Goal: Book appointment/travel/reservation

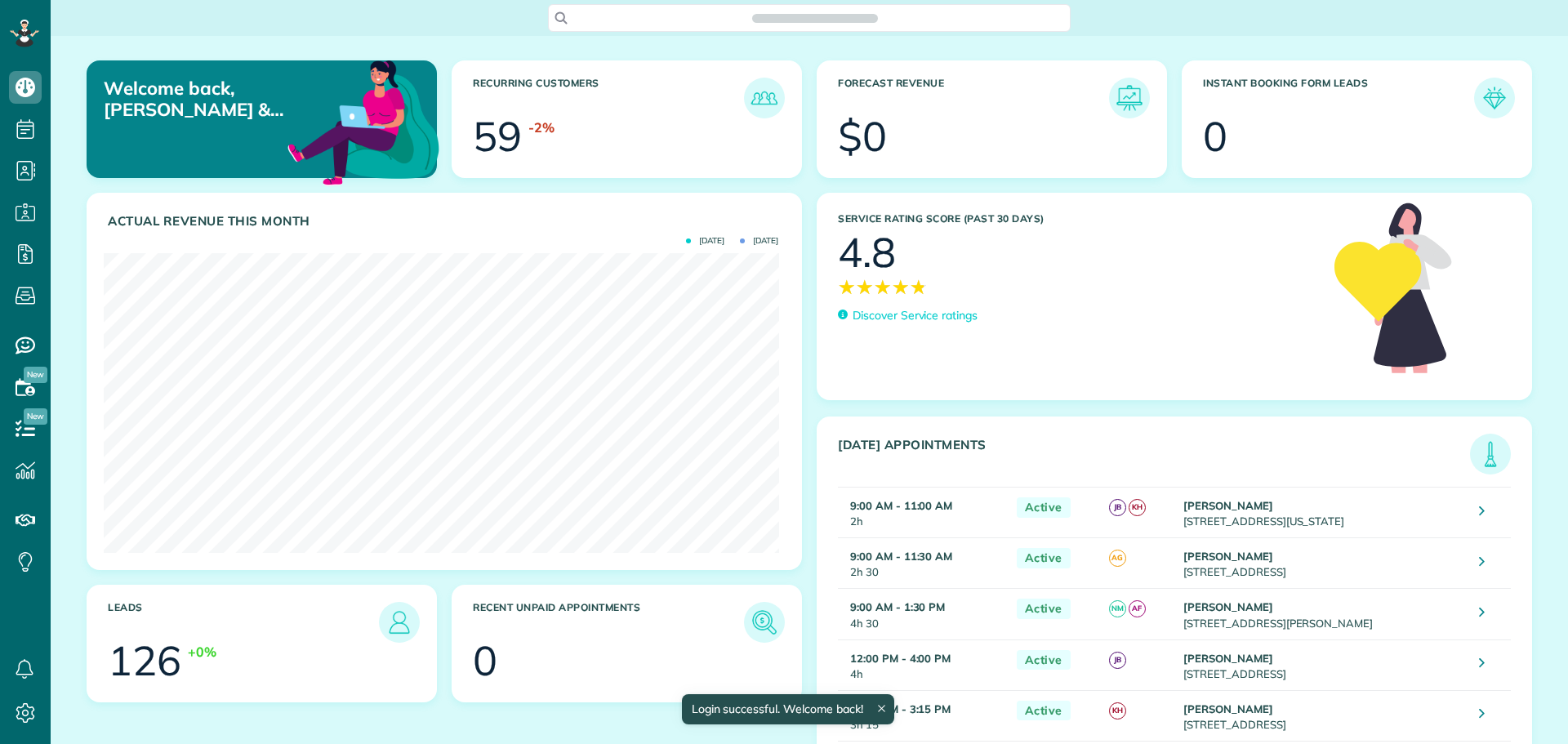
scroll to position [300, 674]
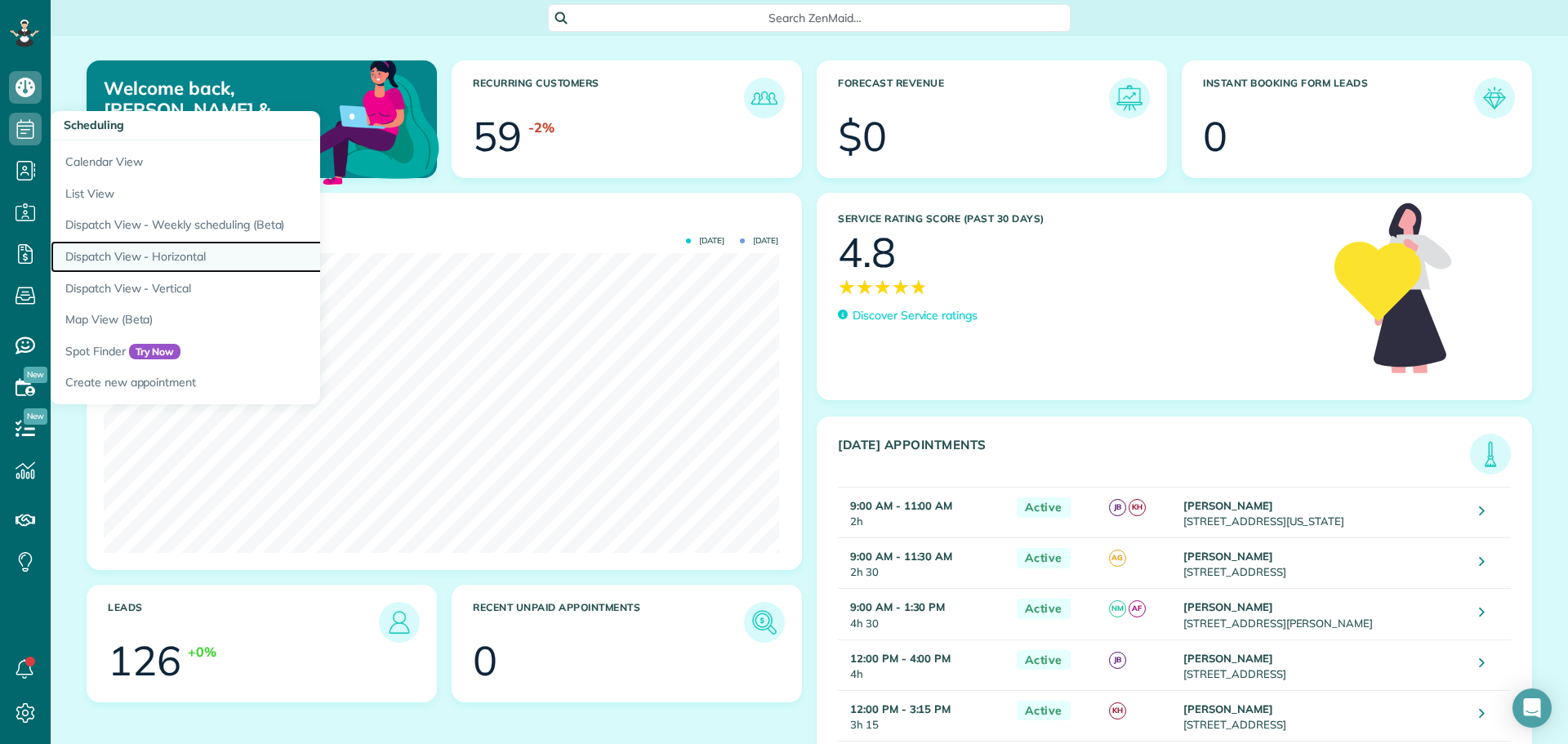
click at [151, 258] on link "Dispatch View - Horizontal" at bounding box center [255, 256] width 408 height 32
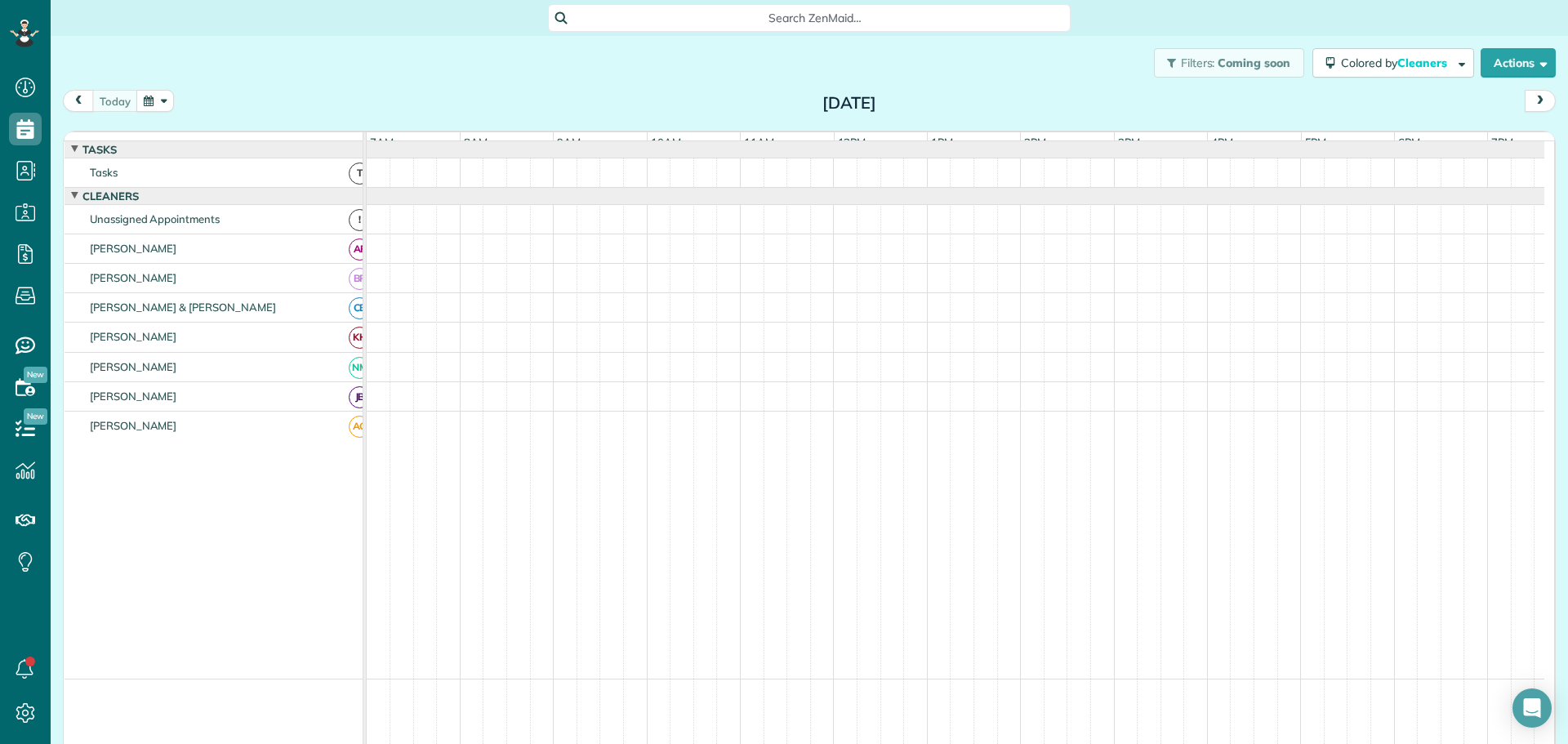
scroll to position [13, 0]
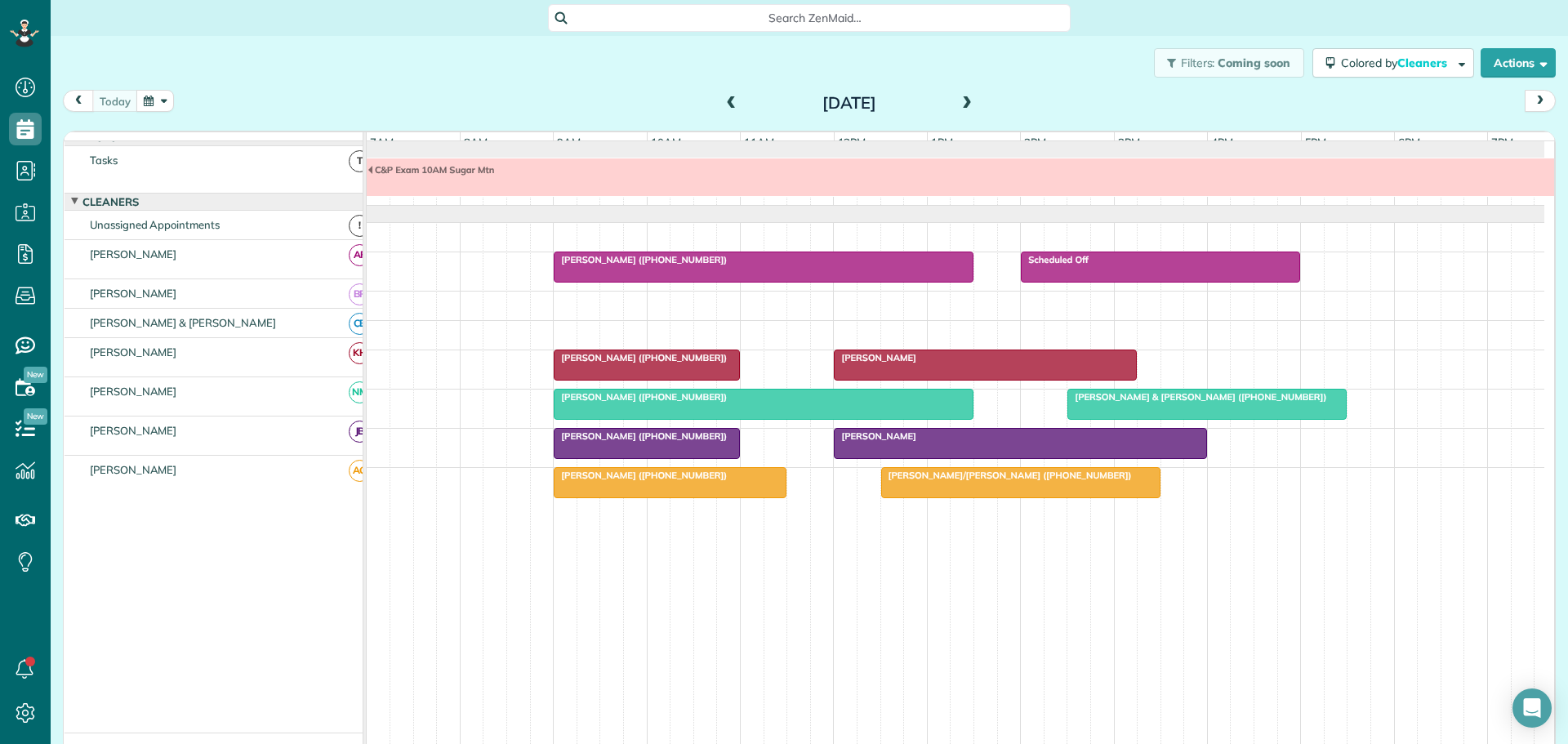
click at [728, 266] on div "[PERSON_NAME] ([PHONE_NUMBER])" at bounding box center [764, 260] width 410 height 12
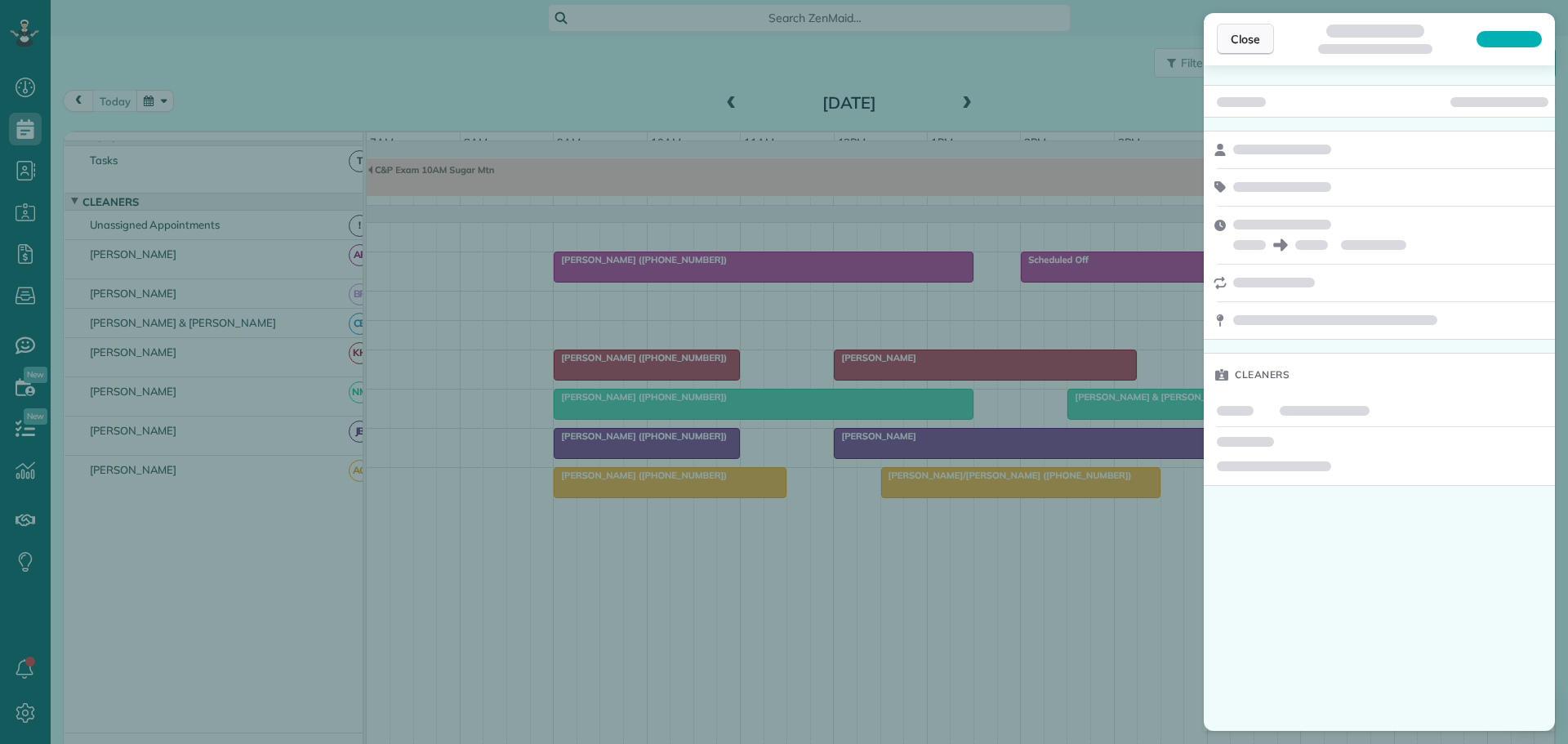
click at [1239, 37] on span "Close" at bounding box center [1245, 39] width 30 height 16
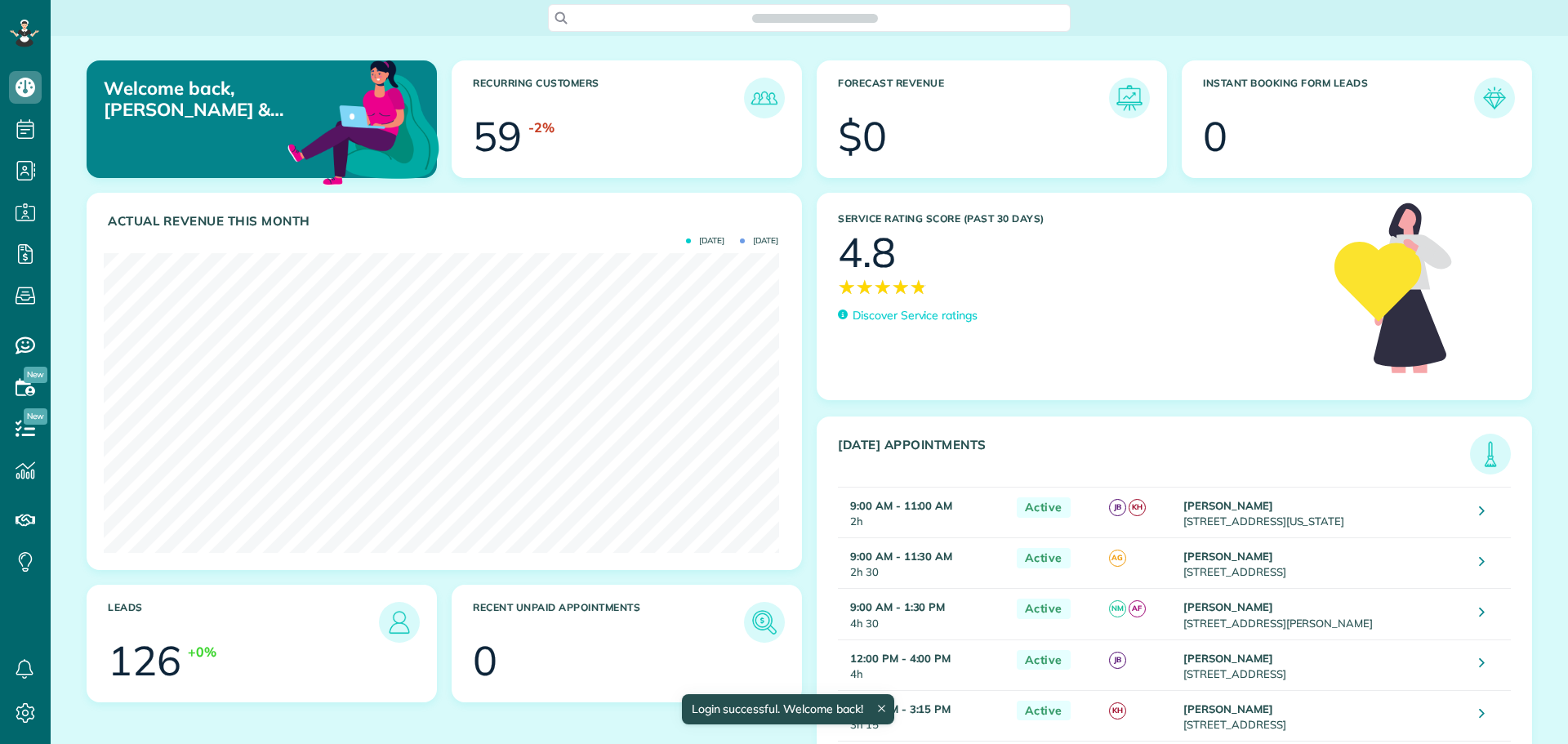
scroll to position [300, 674]
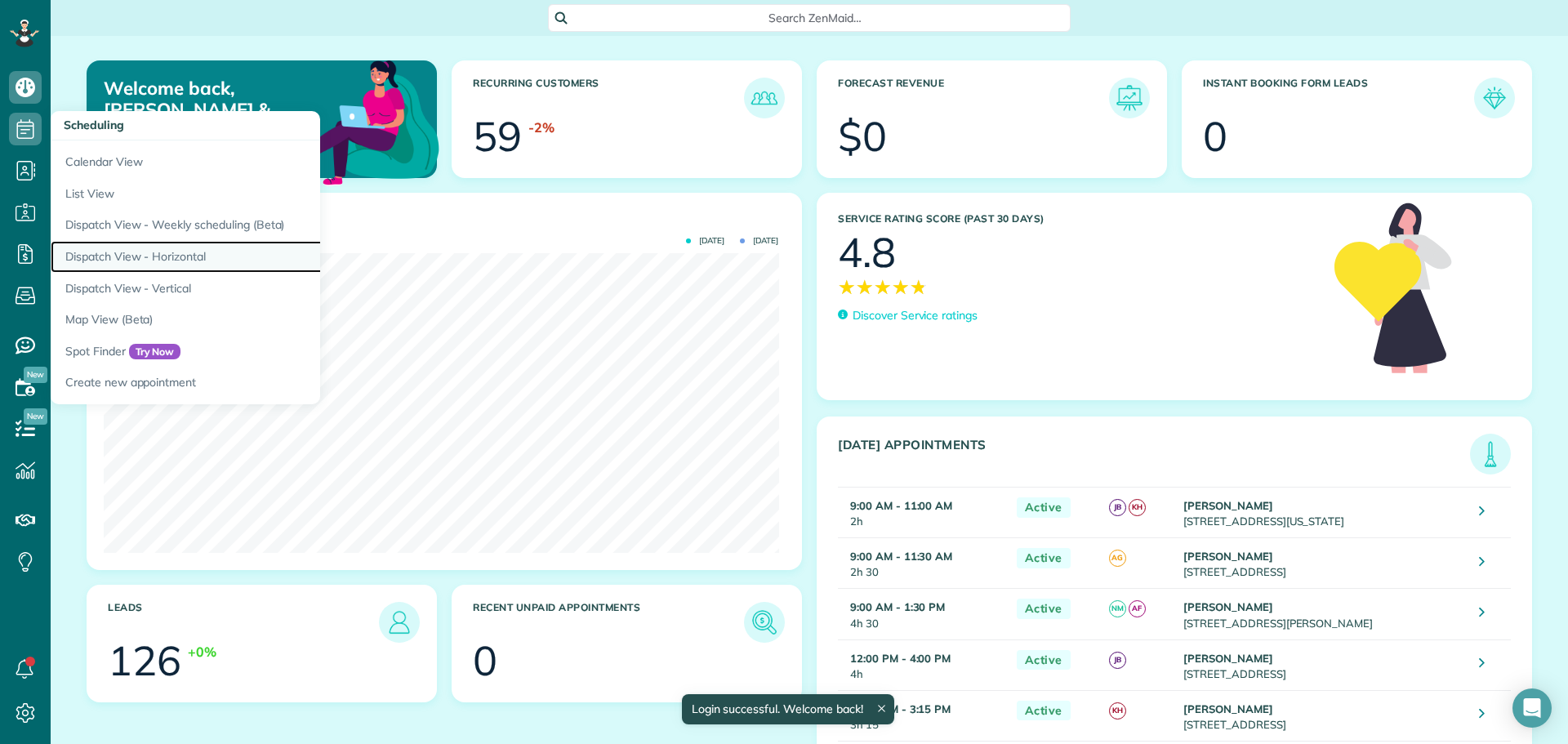
click at [105, 252] on link "Dispatch View - Horizontal" at bounding box center [255, 256] width 408 height 32
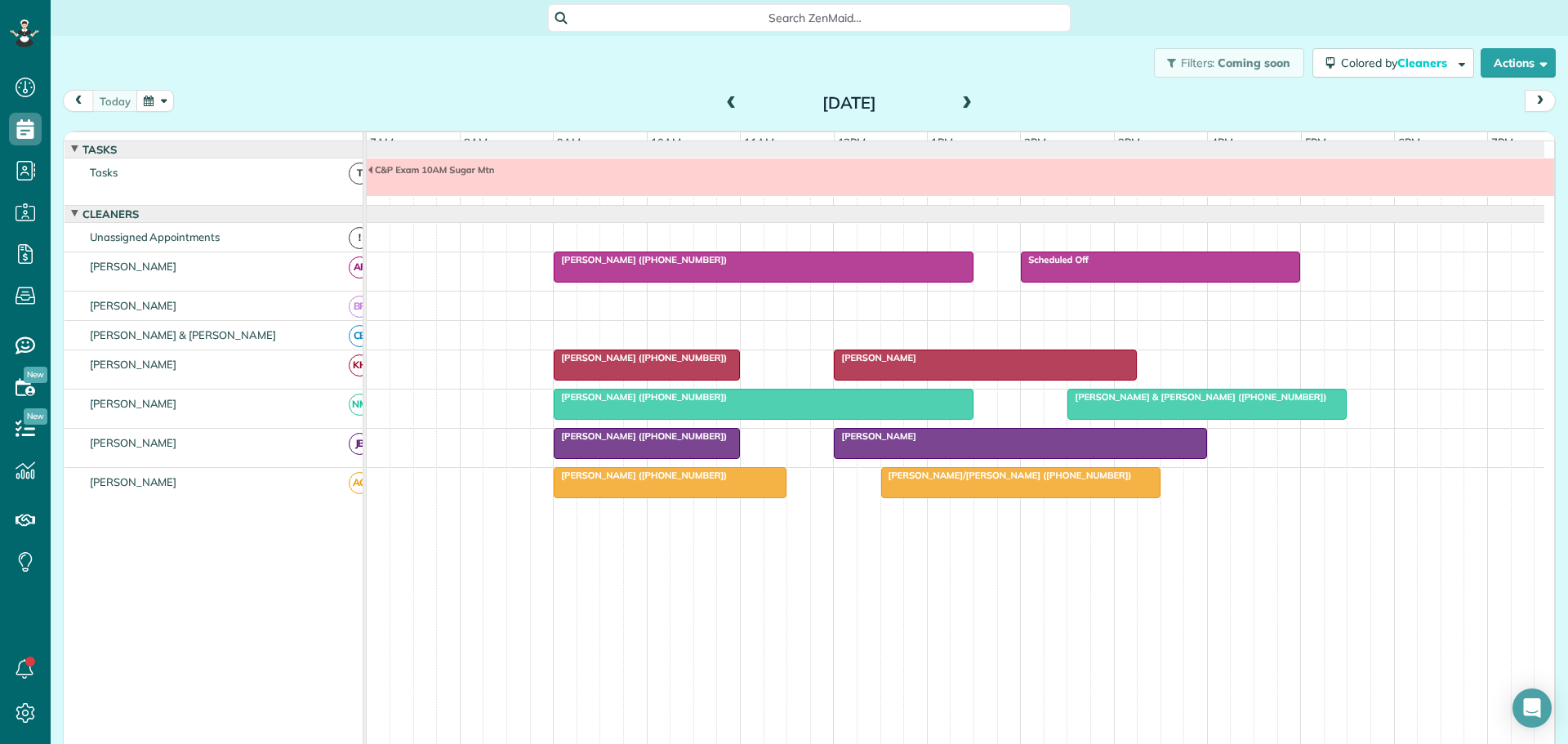
scroll to position [13, 0]
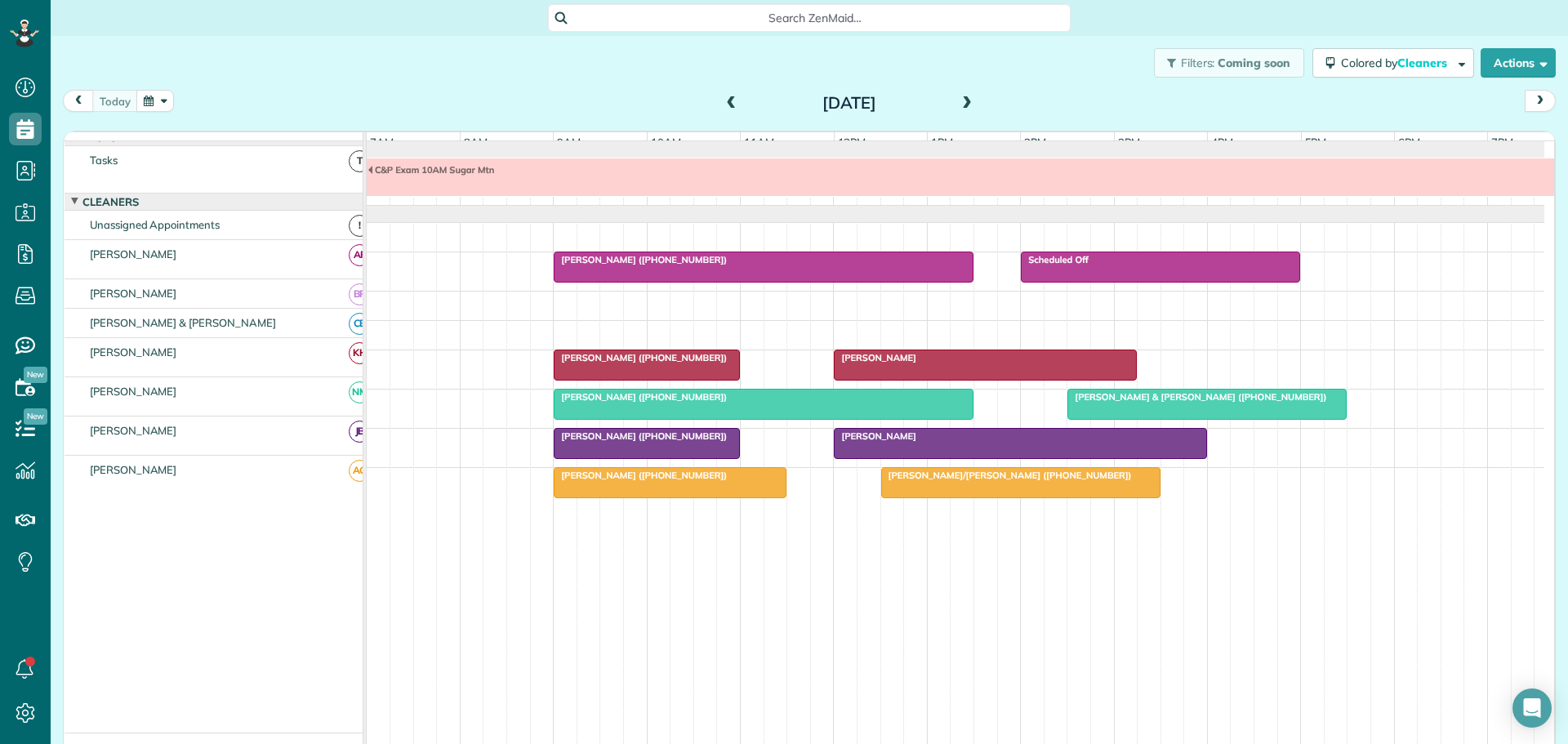
click at [888, 442] on span "[PERSON_NAME]" at bounding box center [875, 437] width 84 height 12
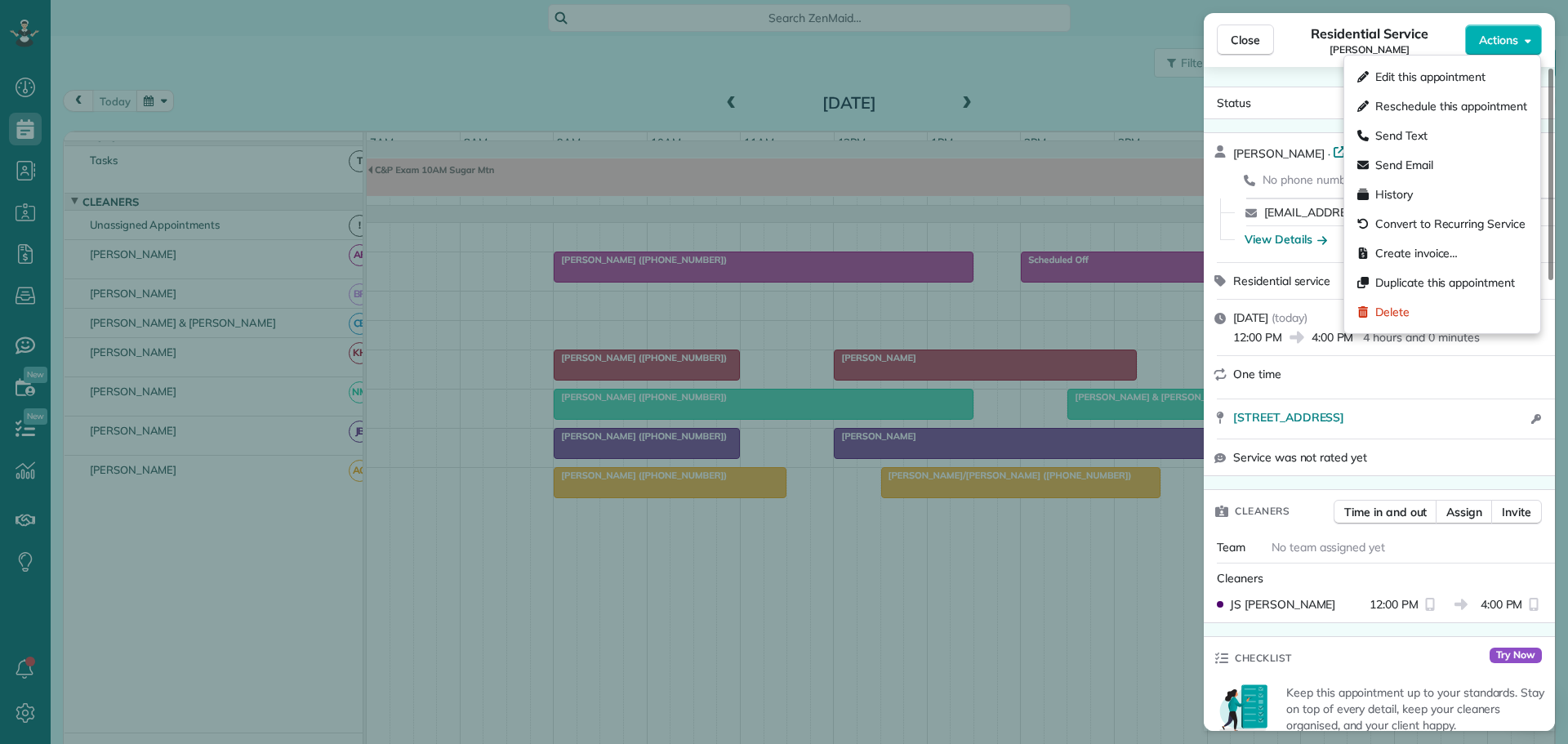
click at [1523, 41] on button "Actions" at bounding box center [1503, 40] width 77 height 31
click at [1395, 306] on span "Delete" at bounding box center [1393, 311] width 35 height 16
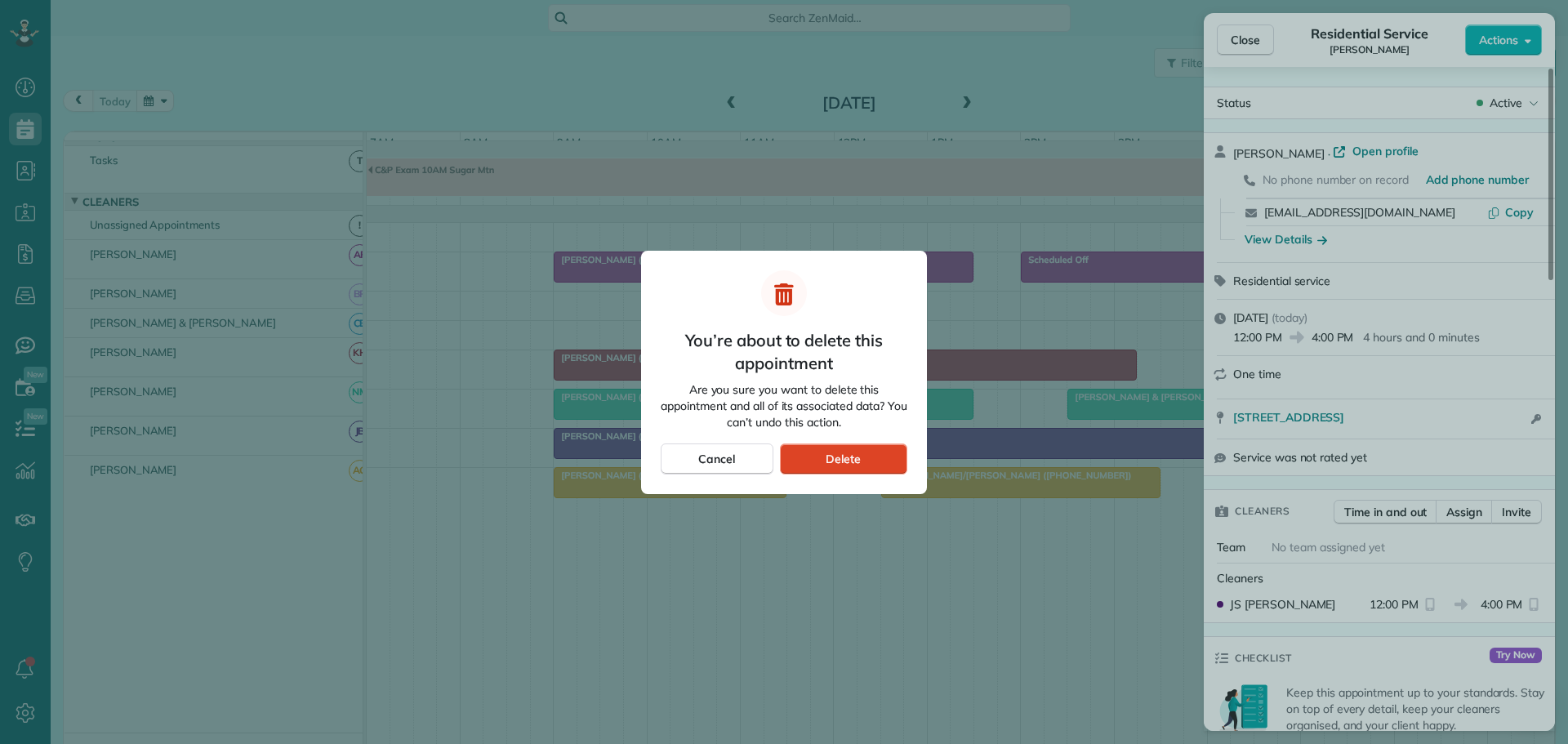
click at [840, 453] on span "Delete" at bounding box center [843, 459] width 35 height 16
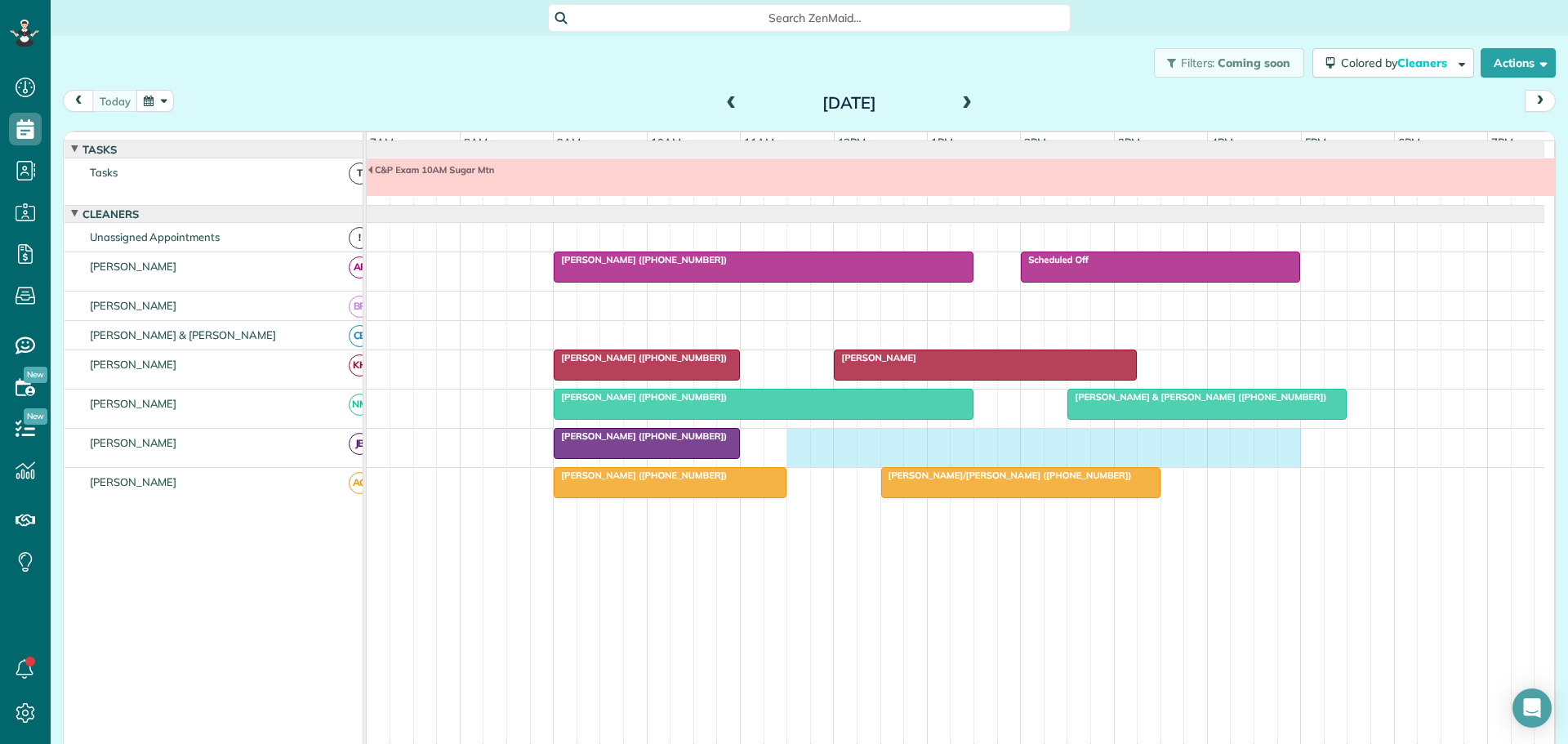
drag, startPoint x: 796, startPoint y: 453, endPoint x: 1277, endPoint y: 465, distance: 481.1
click at [1285, 465] on div "Mrs. Britney Wallace (+19196235631)" at bounding box center [955, 448] width 1178 height 39
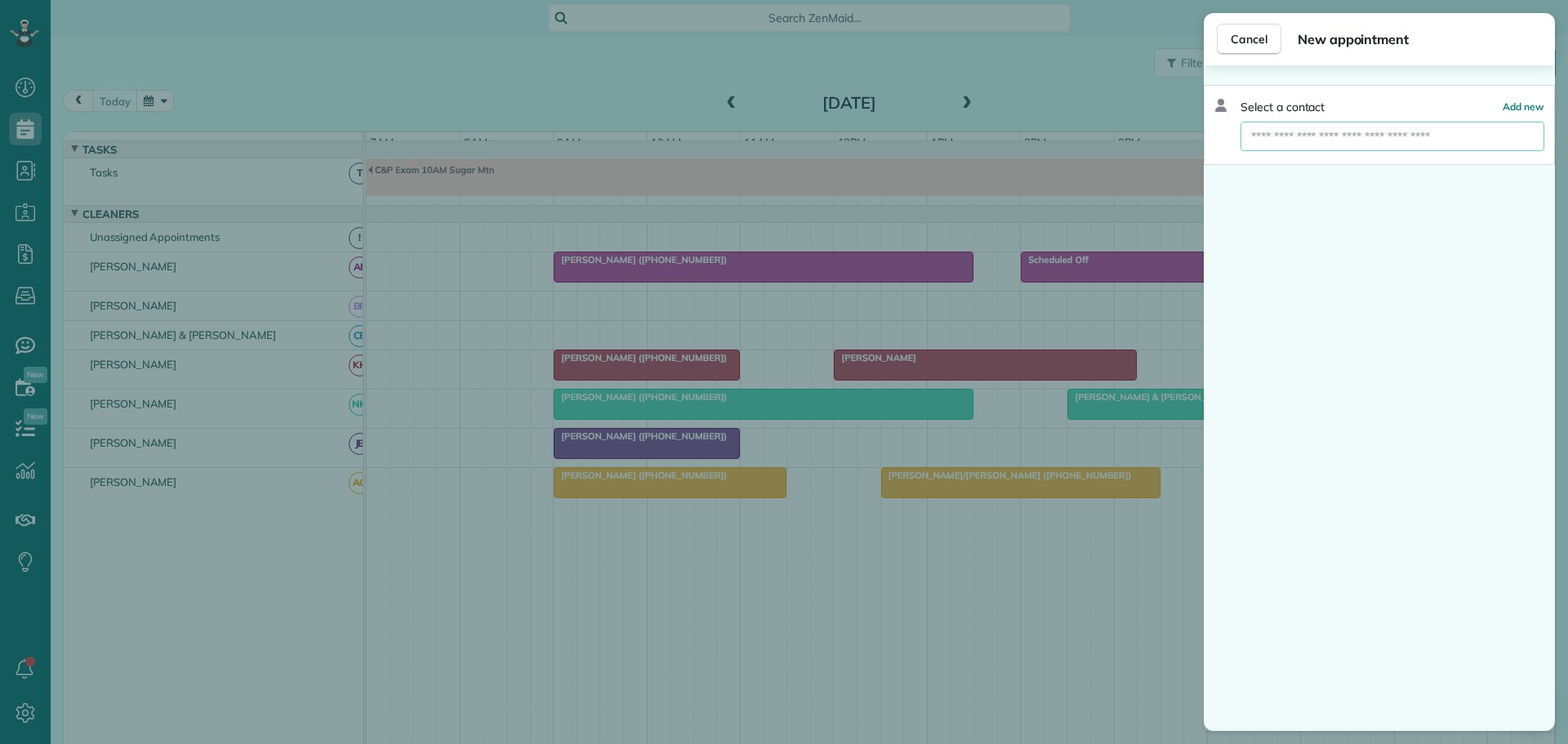
click at [1320, 131] on input "text" at bounding box center [1392, 136] width 303 height 30
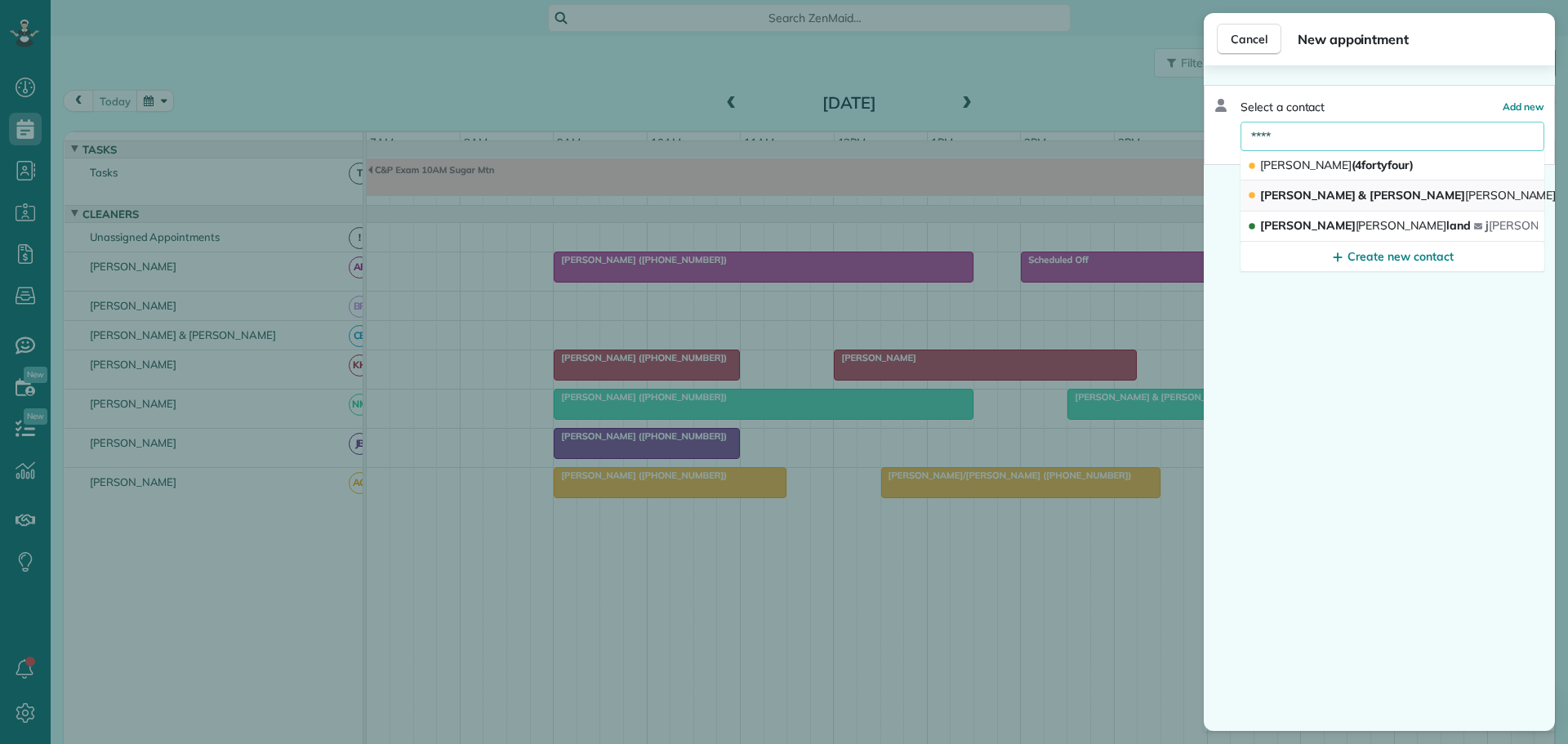
type input "****"
click at [1313, 197] on span "Richard & Diane Kirk man (Chinkapin Rental)" at bounding box center [1473, 195] width 427 height 14
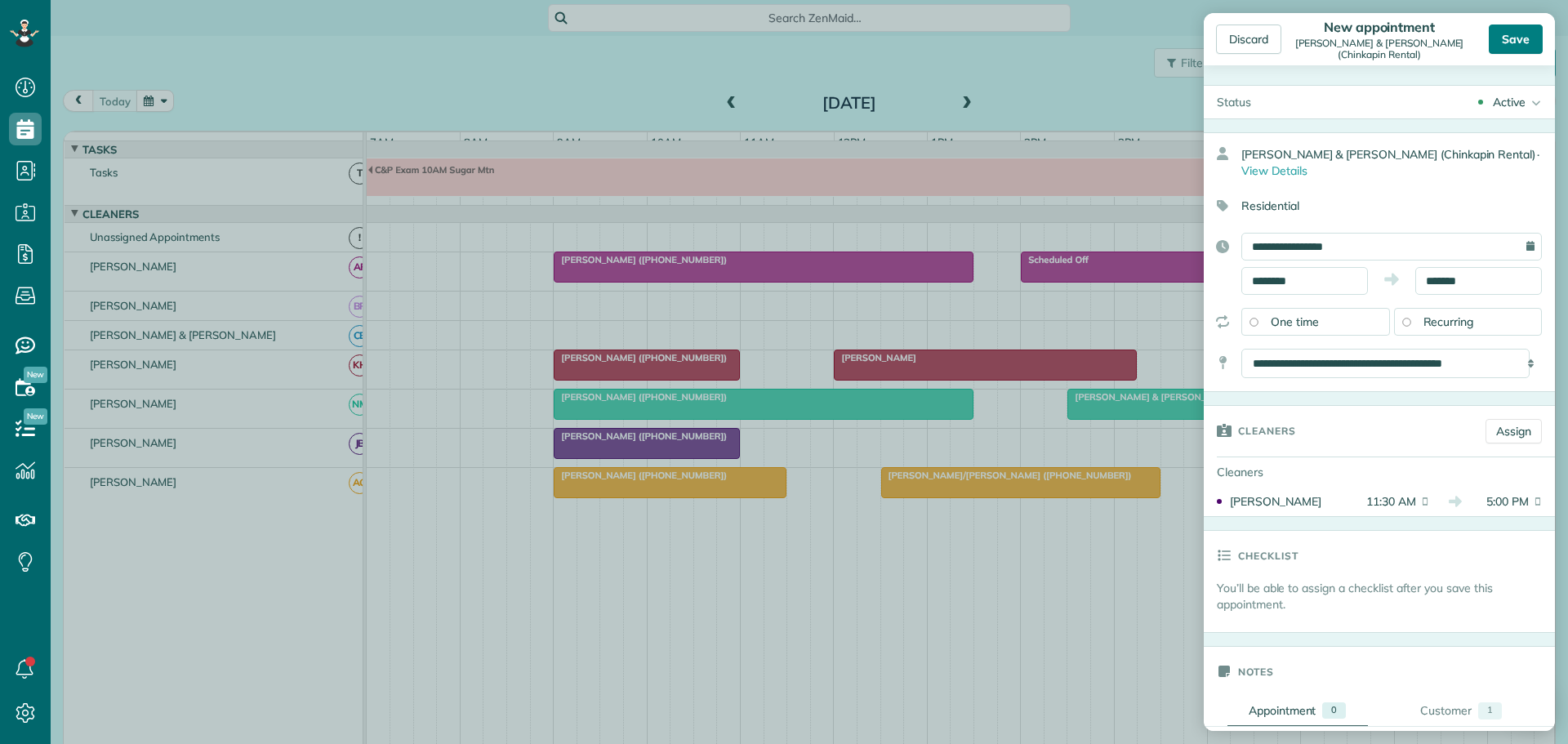
click at [1511, 40] on div "Save" at bounding box center [1516, 39] width 54 height 30
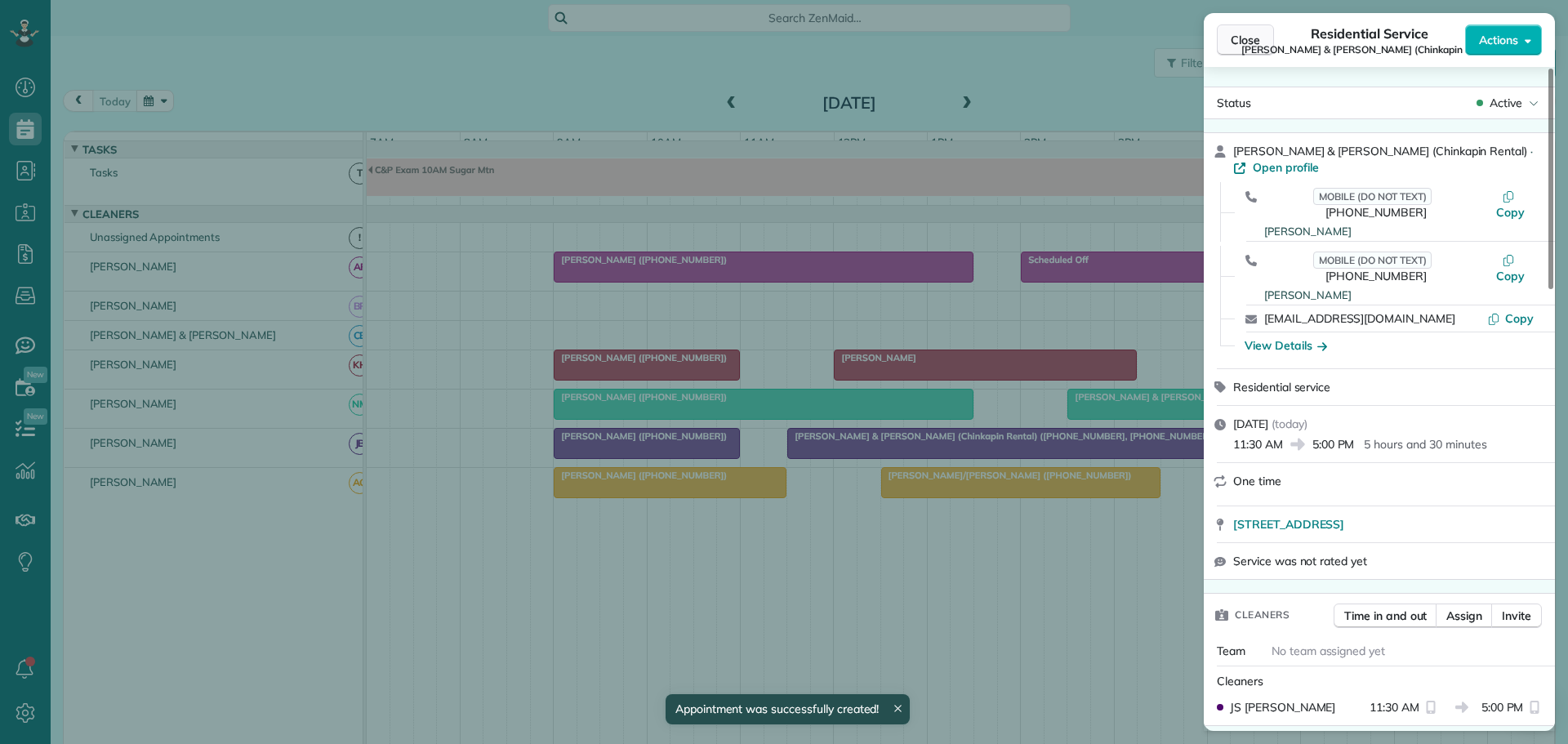
click at [1247, 45] on span "Close" at bounding box center [1245, 40] width 30 height 16
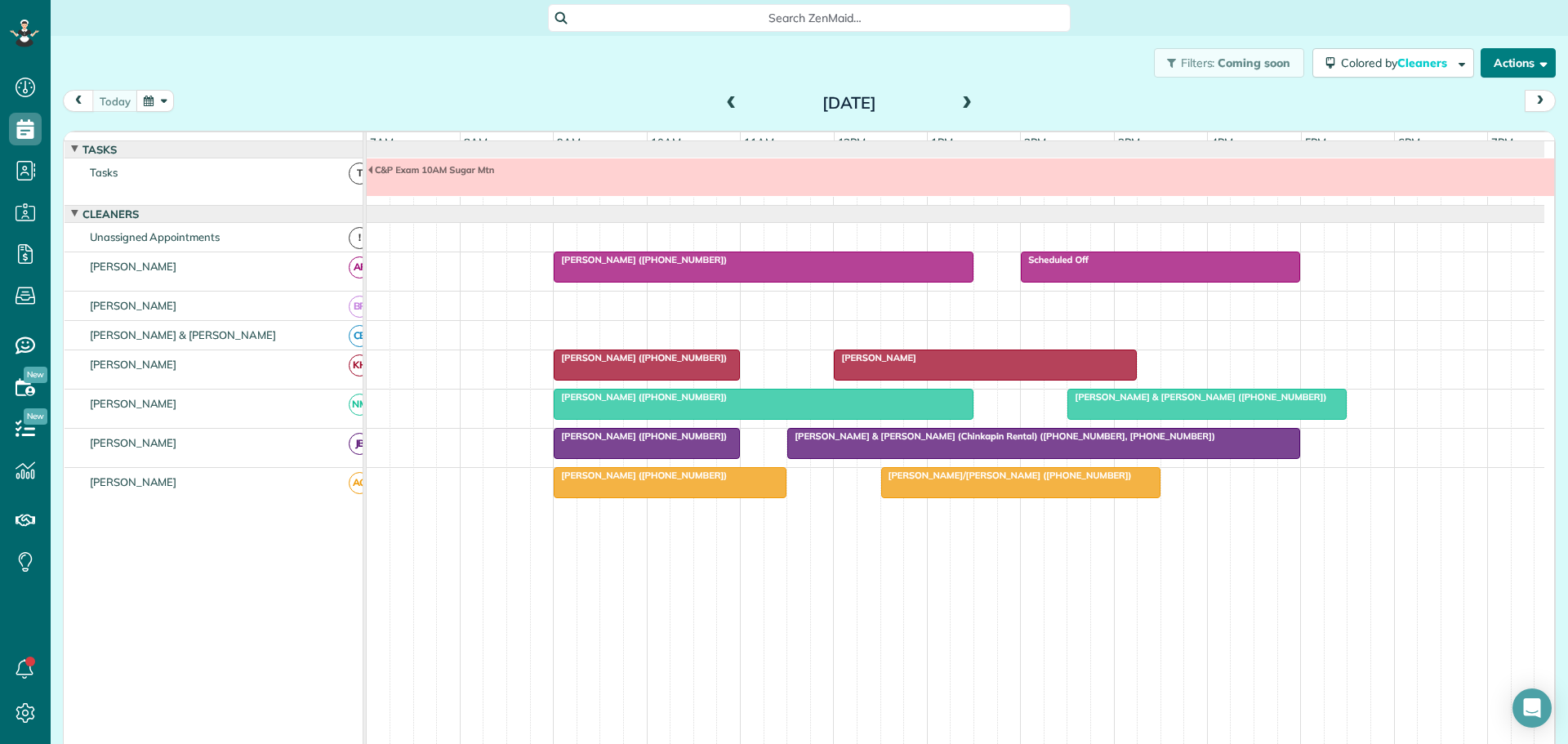
click at [1505, 64] on button "Actions" at bounding box center [1518, 63] width 75 height 30
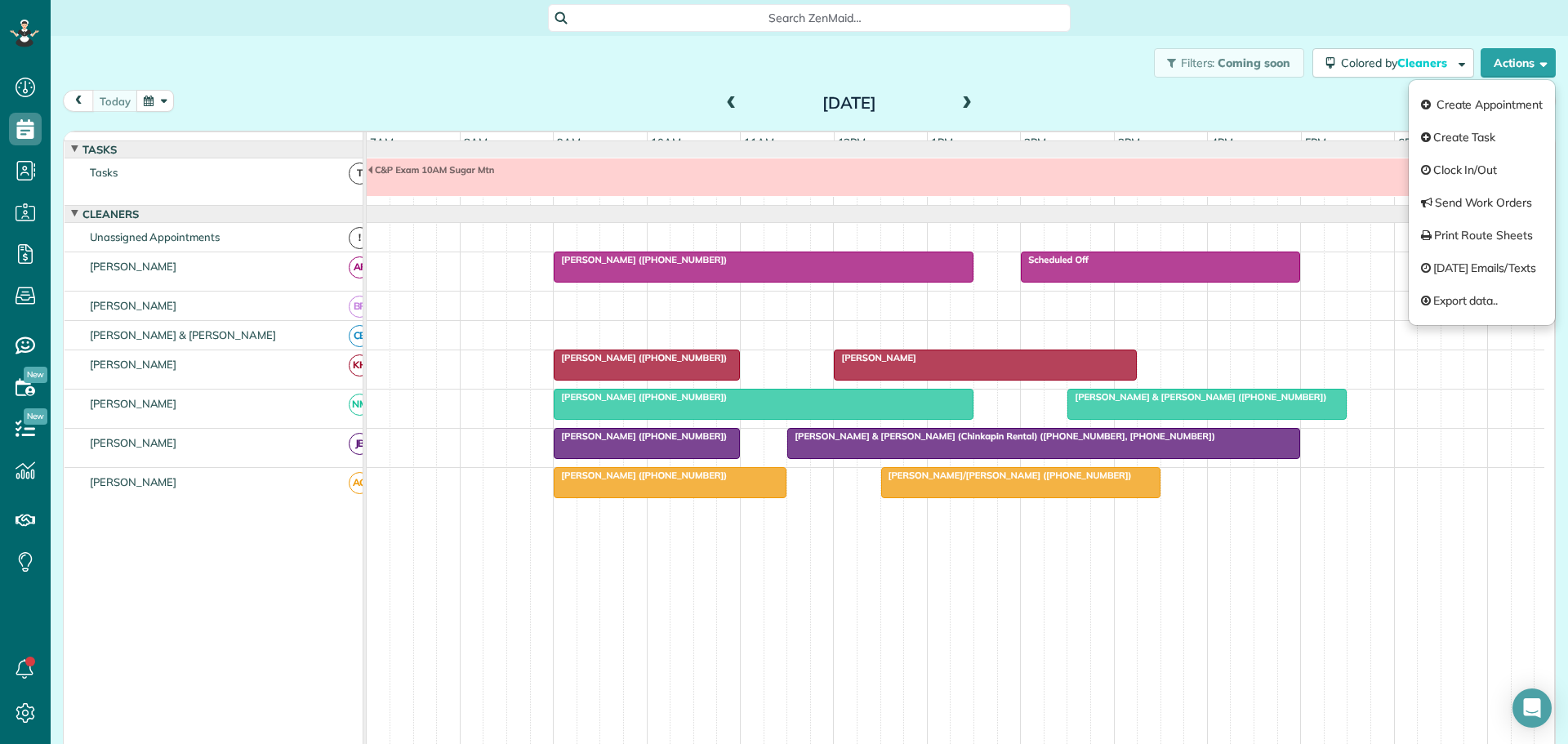
drag, startPoint x: 1194, startPoint y: 131, endPoint x: 985, endPoint y: 132, distance: 209.0
click at [1191, 131] on div "function(groupId) { return _("Cleaners"); } 7am 8am 9am 10am 11am 12pm 1pm 2pm …" at bounding box center [809, 451] width 1493 height 641
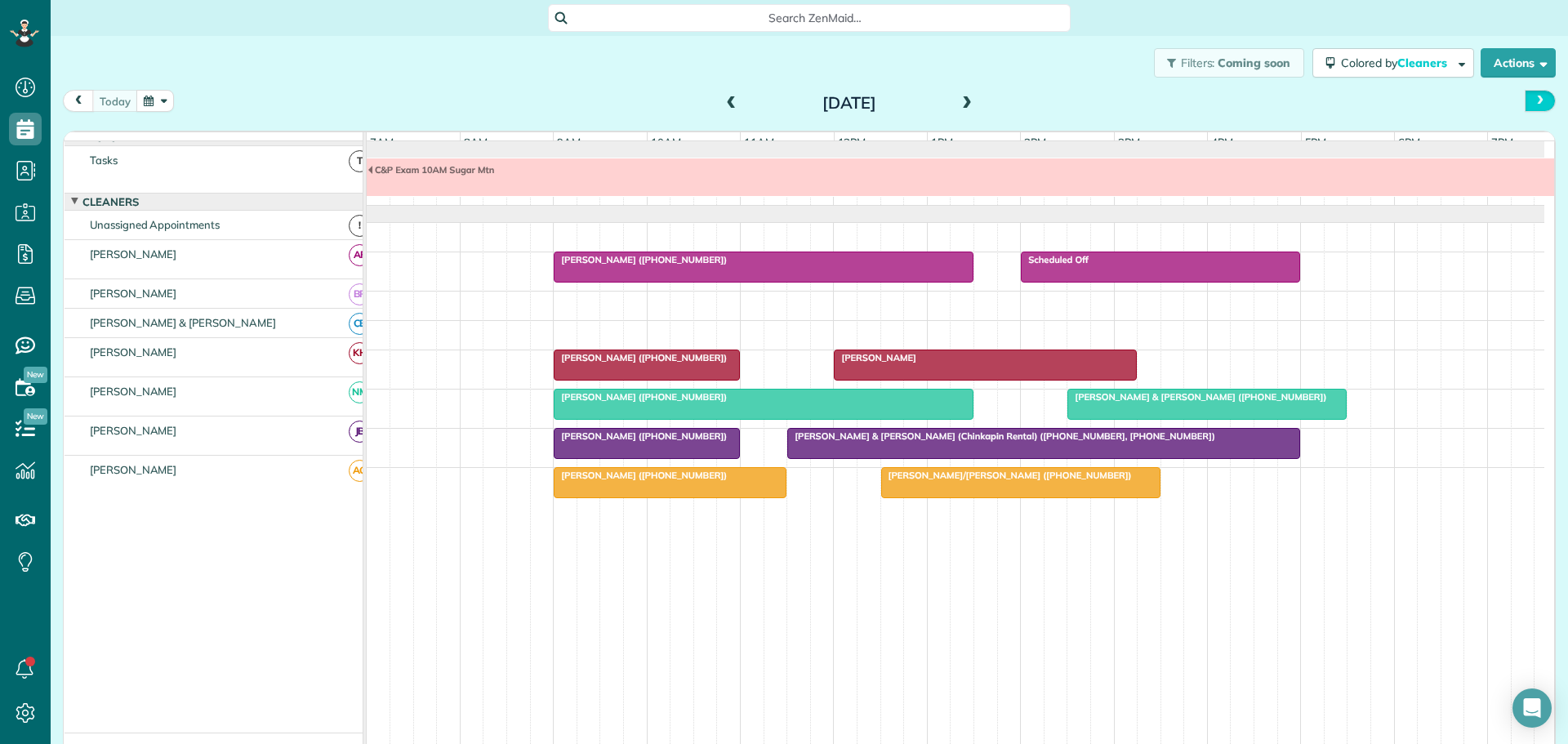
click at [1526, 94] on button "next" at bounding box center [1540, 100] width 31 height 22
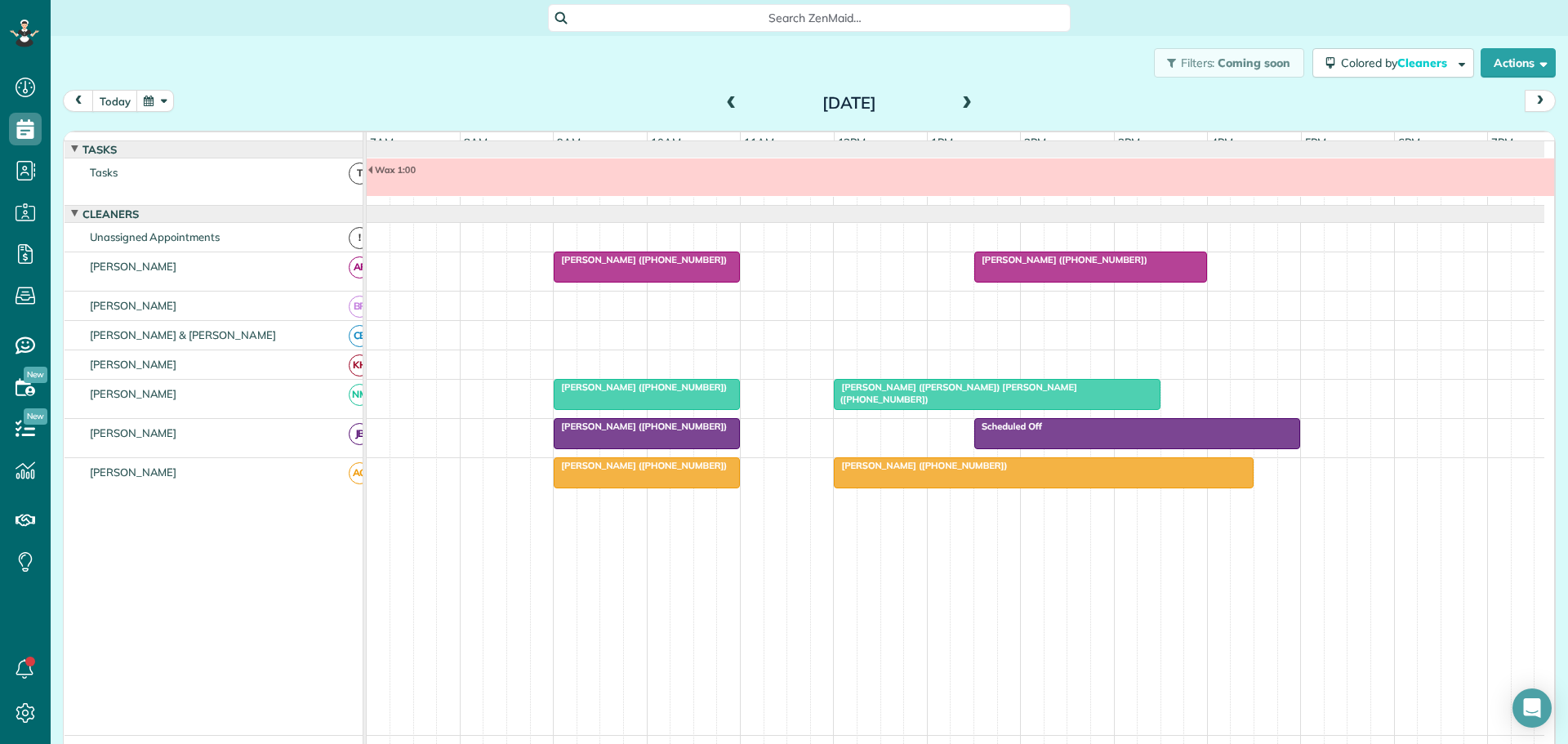
scroll to position [13, 0]
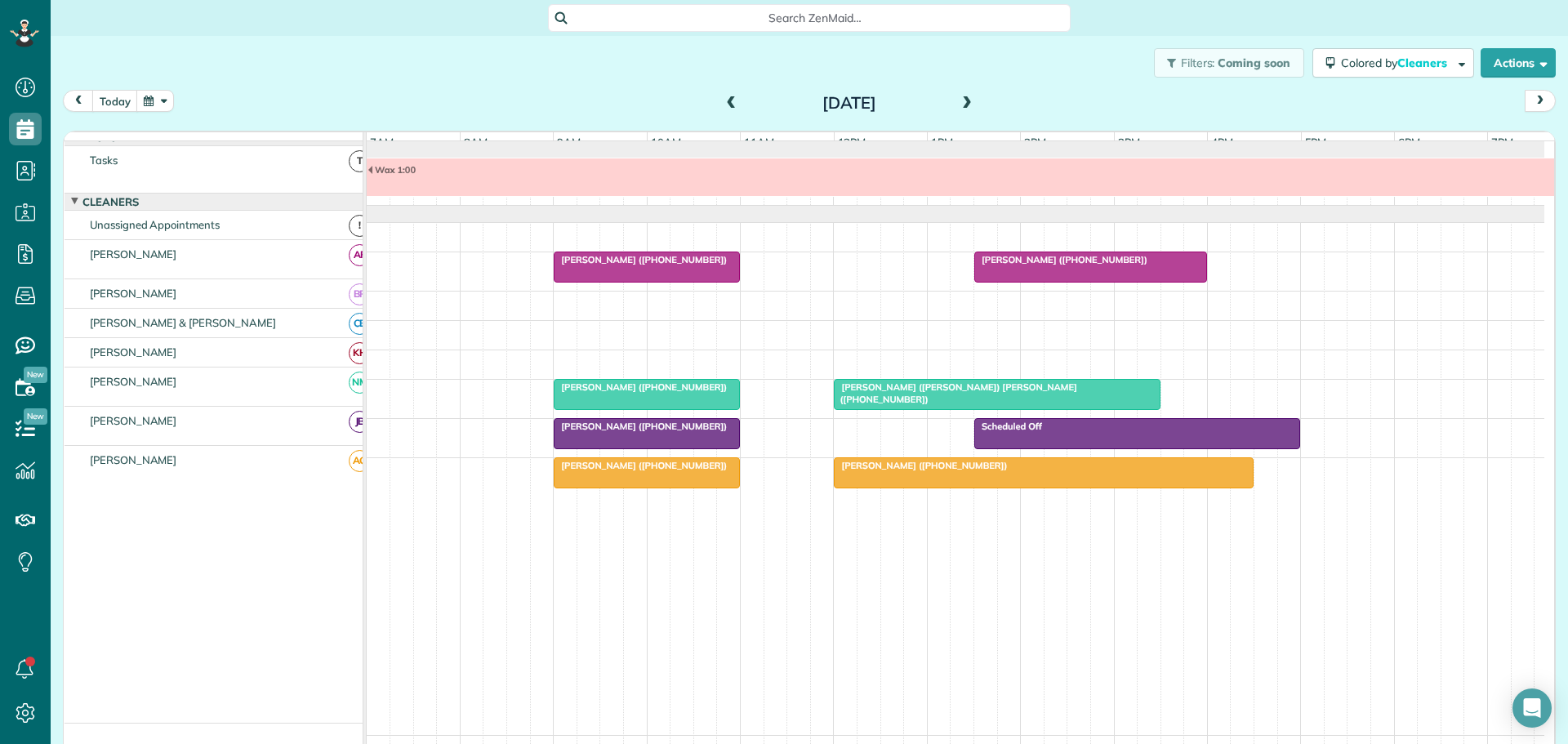
click at [963, 97] on span at bounding box center [967, 103] width 18 height 14
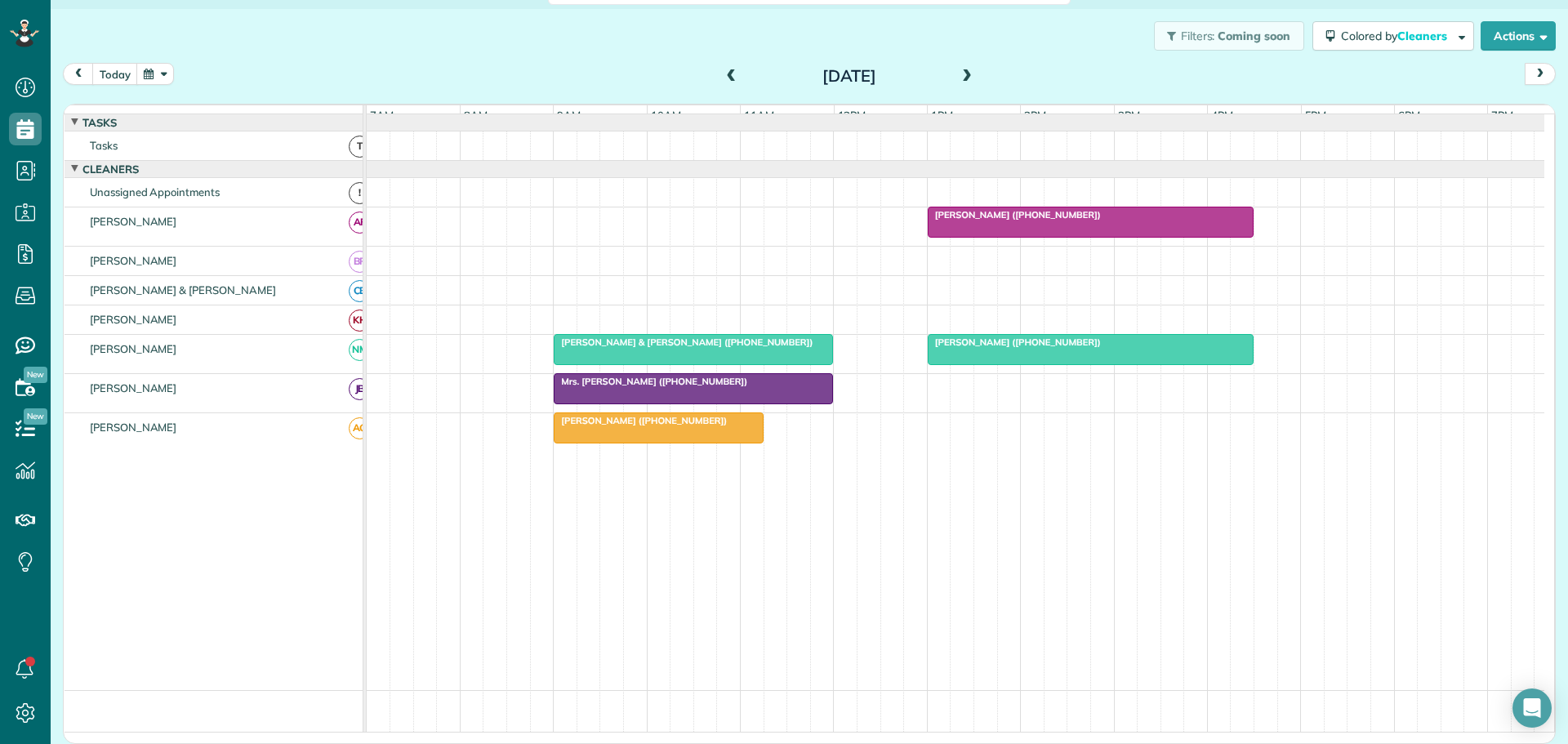
scroll to position [0, 0]
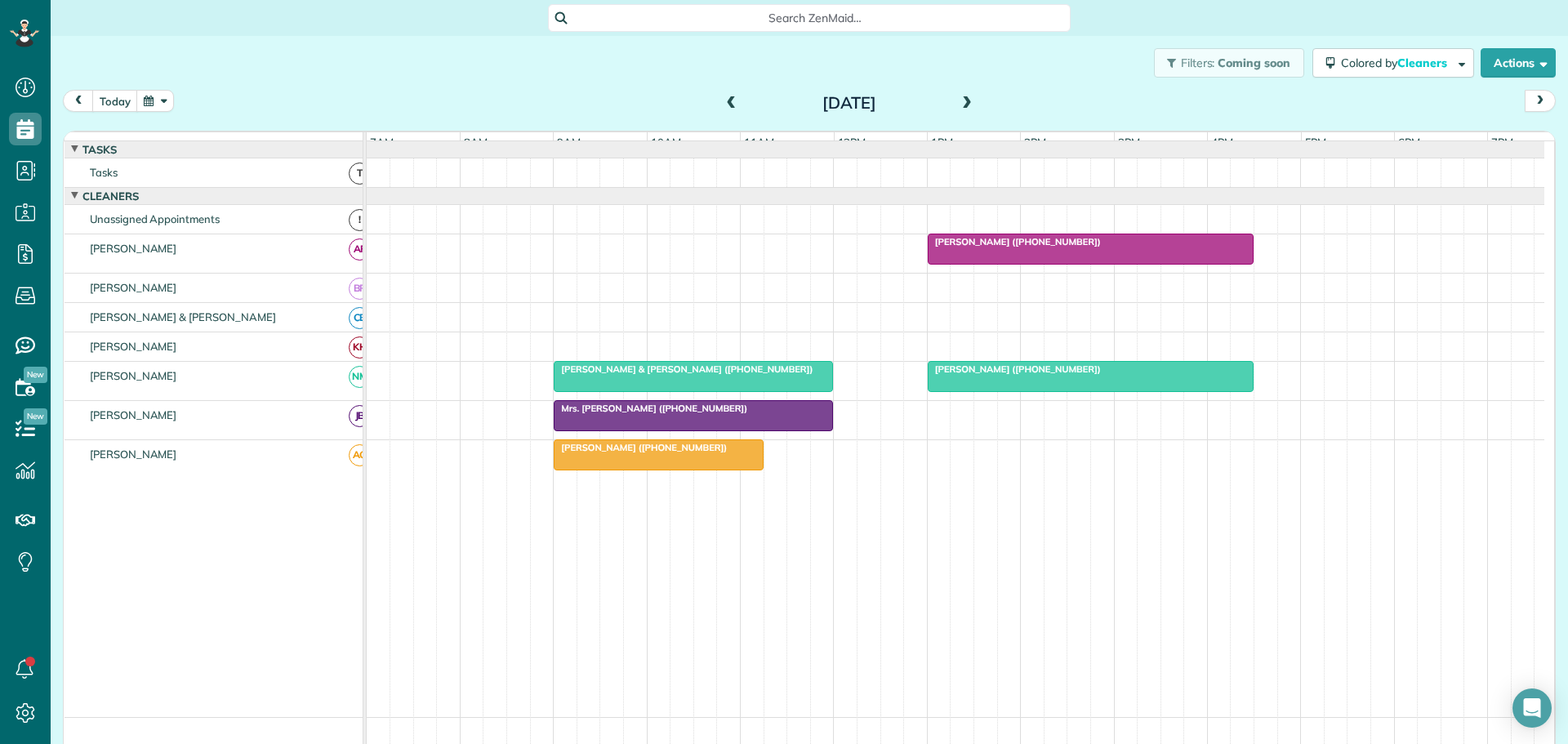
click at [725, 101] on span at bounding box center [731, 103] width 18 height 14
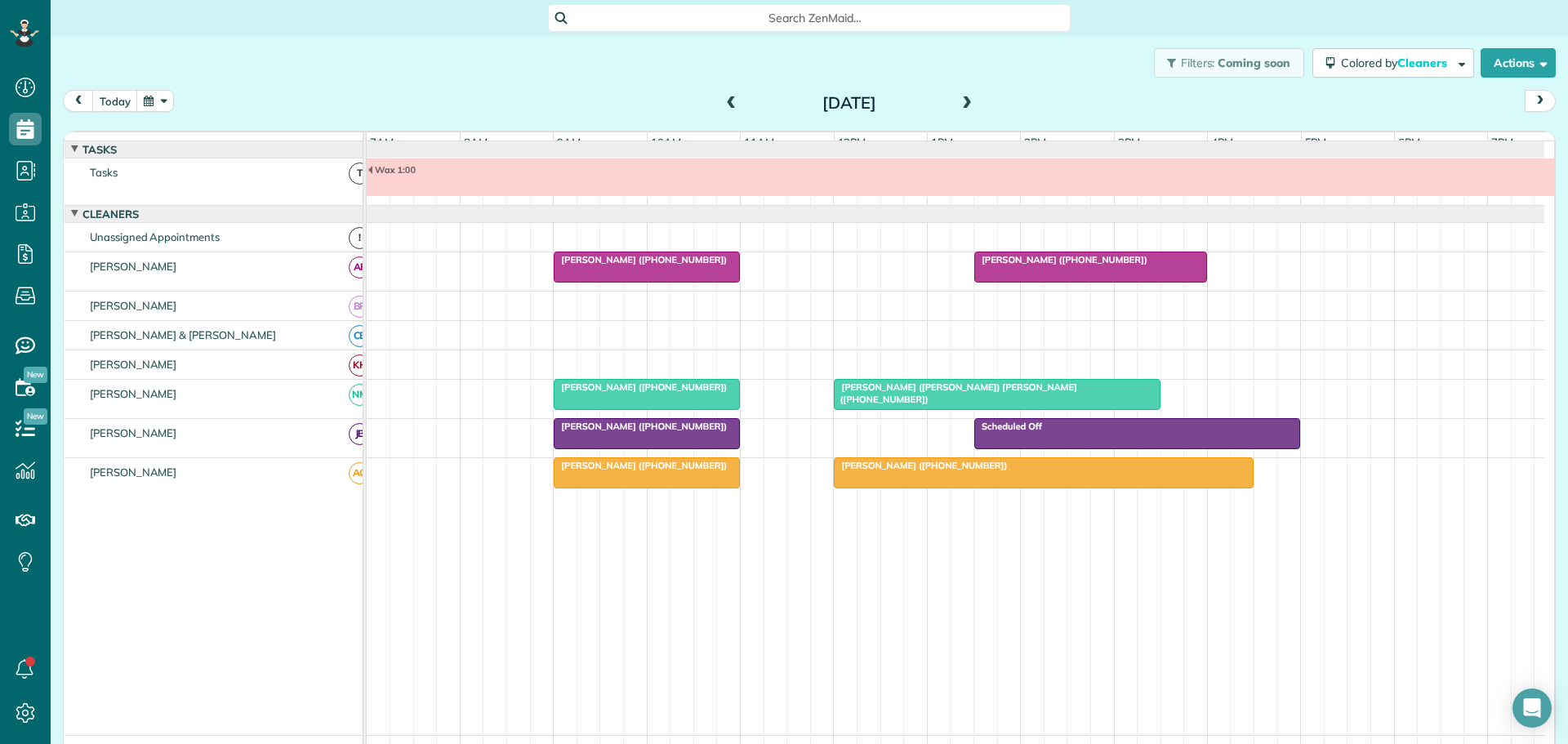
scroll to position [13, 0]
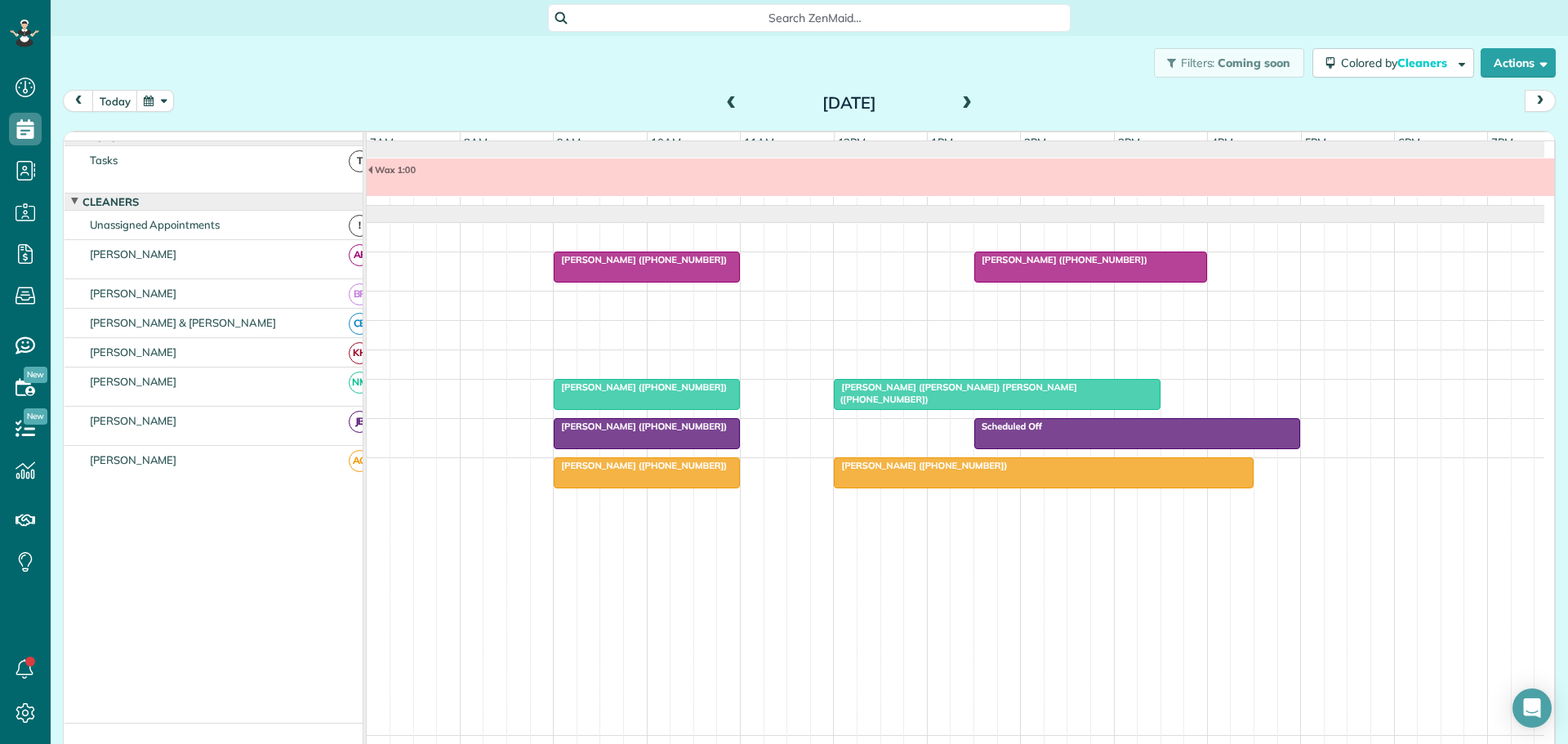
click at [725, 101] on span at bounding box center [731, 103] width 18 height 14
